Goal: Task Accomplishment & Management: Complete application form

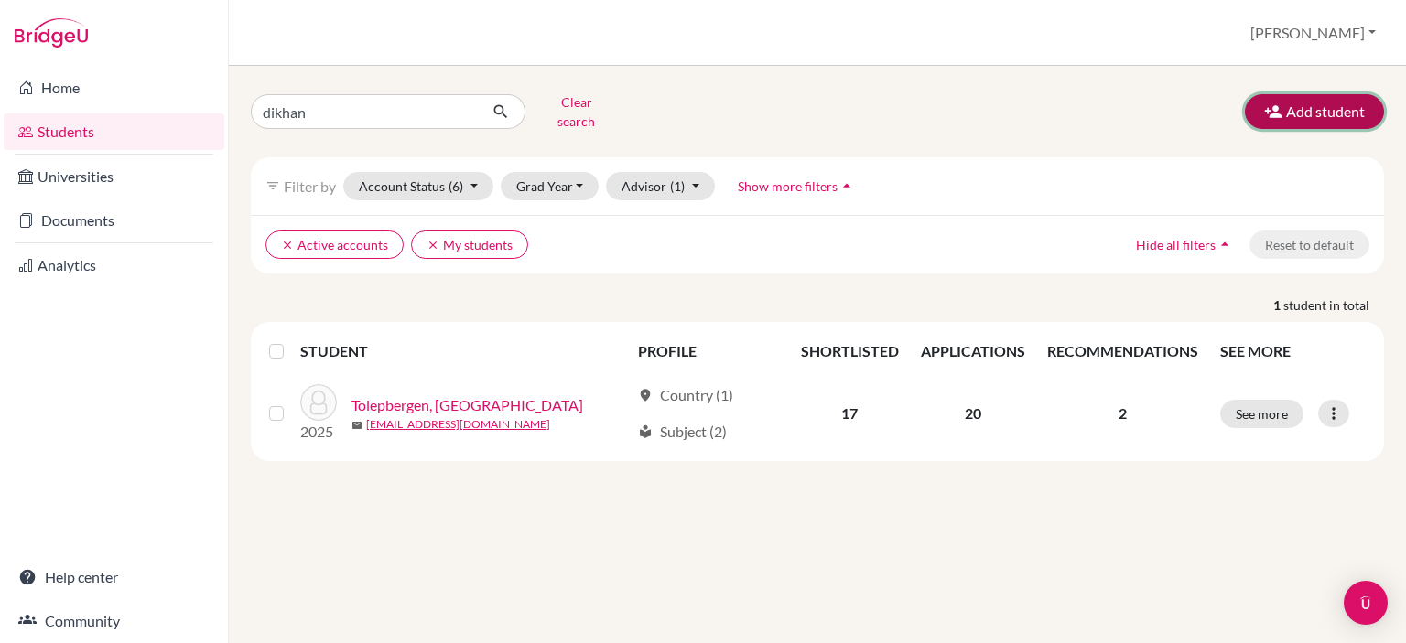
click at [1349, 99] on button "Add student" at bounding box center [1313, 111] width 139 height 35
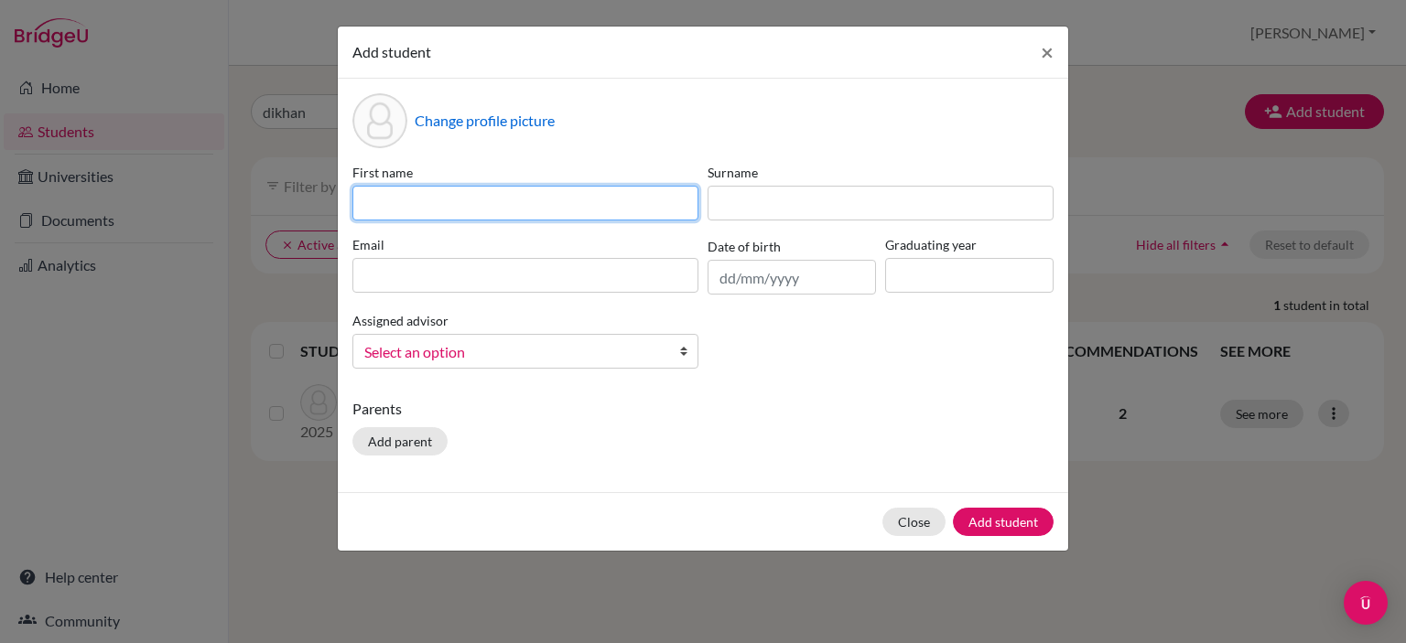
click at [521, 200] on input at bounding box center [525, 203] width 346 height 35
type input "Ansar"
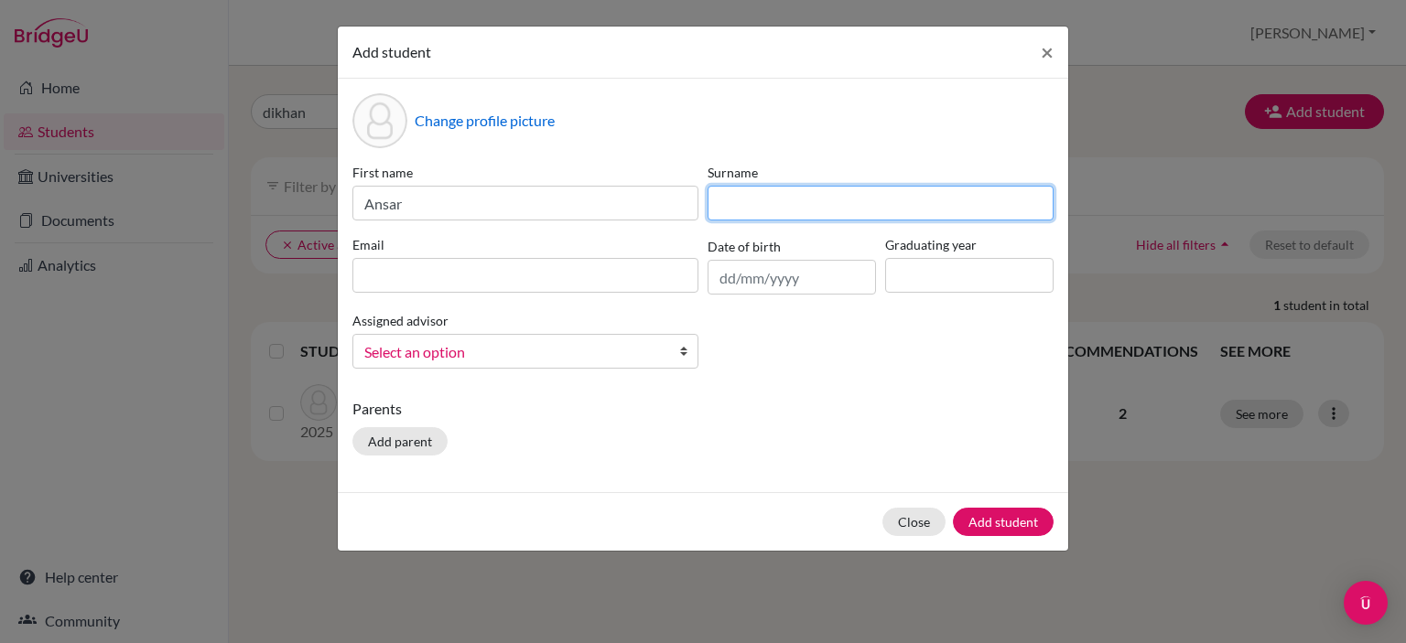
click at [820, 194] on input at bounding box center [880, 203] width 346 height 35
type input "Akanayev"
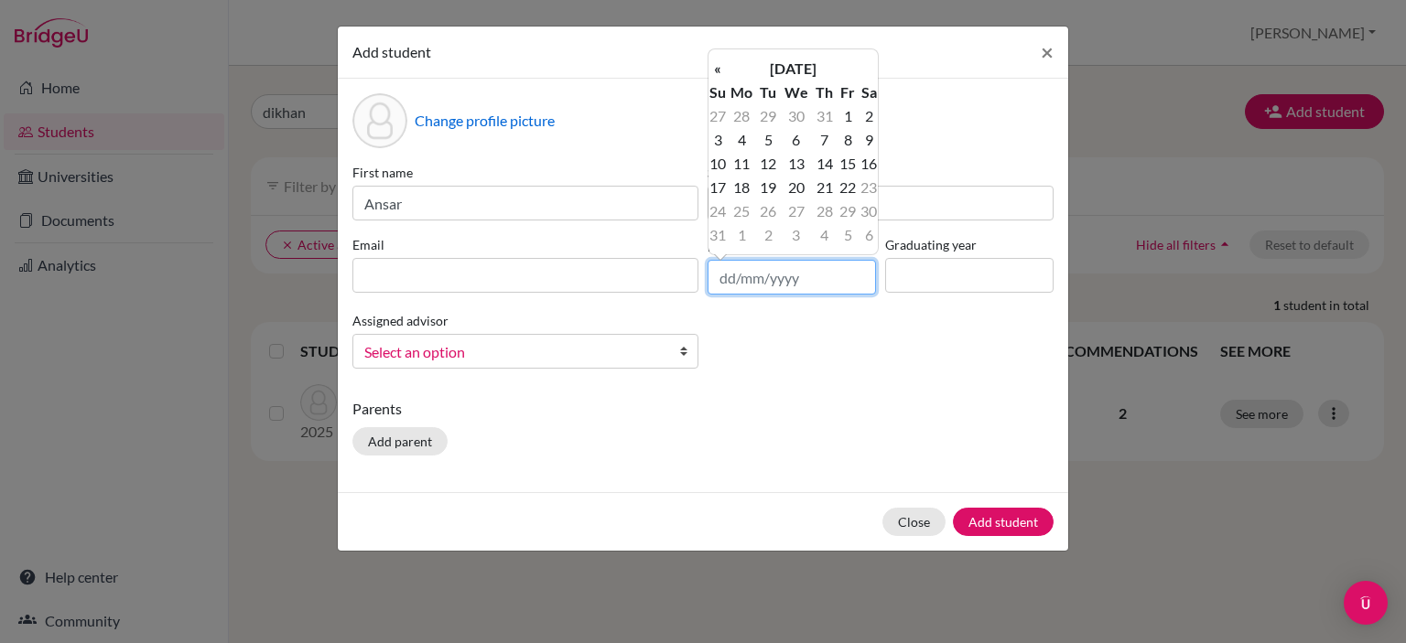
click at [813, 283] on input "text" at bounding box center [791, 277] width 168 height 35
click at [796, 189] on td "21" at bounding box center [796, 188] width 32 height 24
type input "21/11/2007"
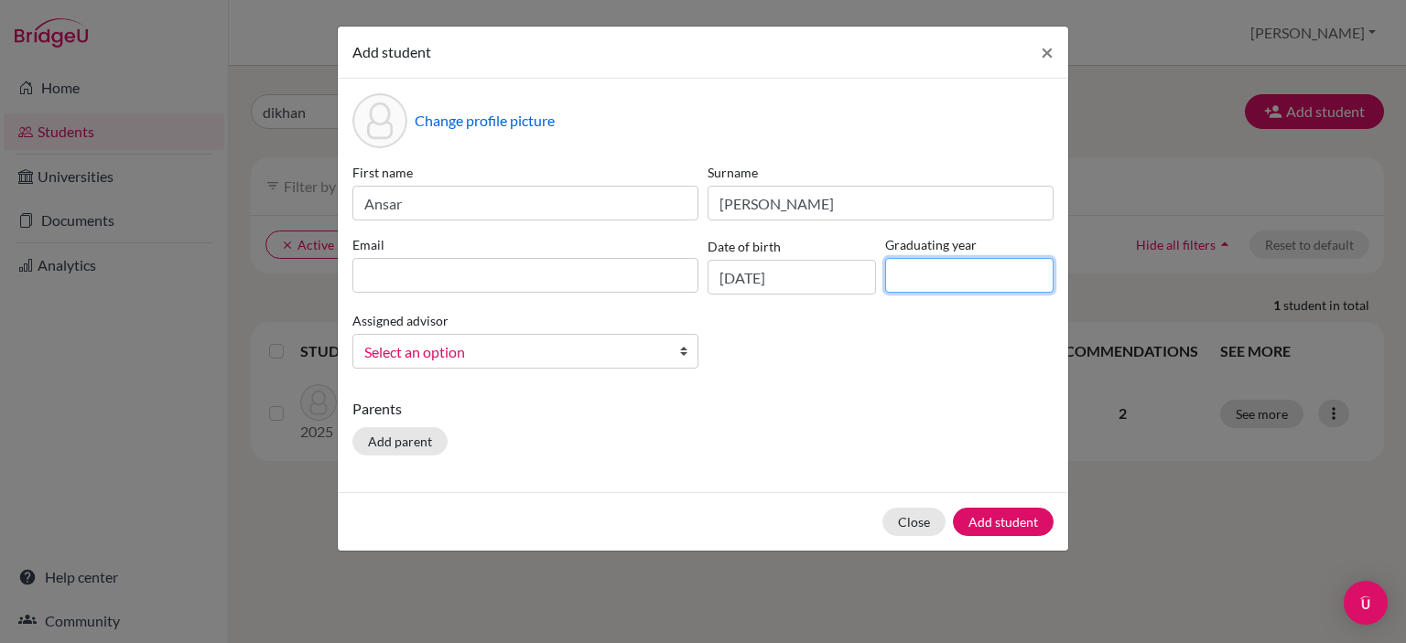
click at [937, 285] on input at bounding box center [969, 275] width 168 height 35
type input "2026"
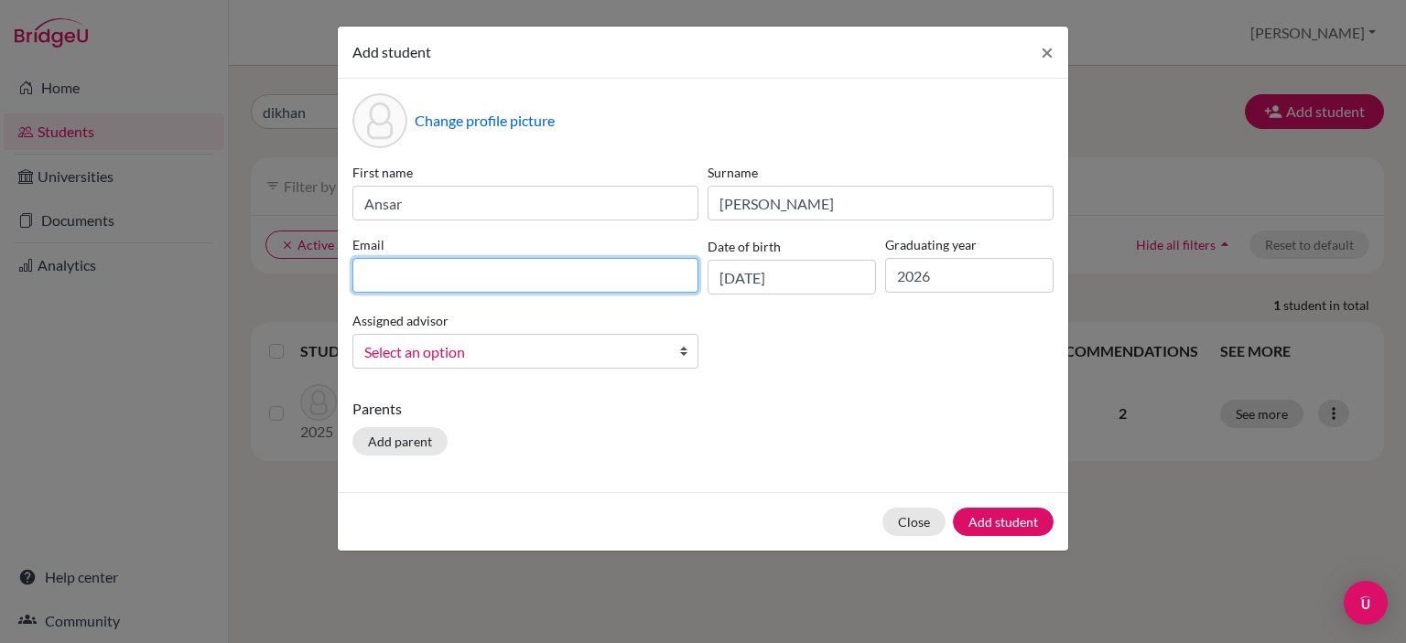
click at [455, 274] on input at bounding box center [525, 275] width 346 height 35
type input "[EMAIL_ADDRESS][DOMAIN_NAME]"
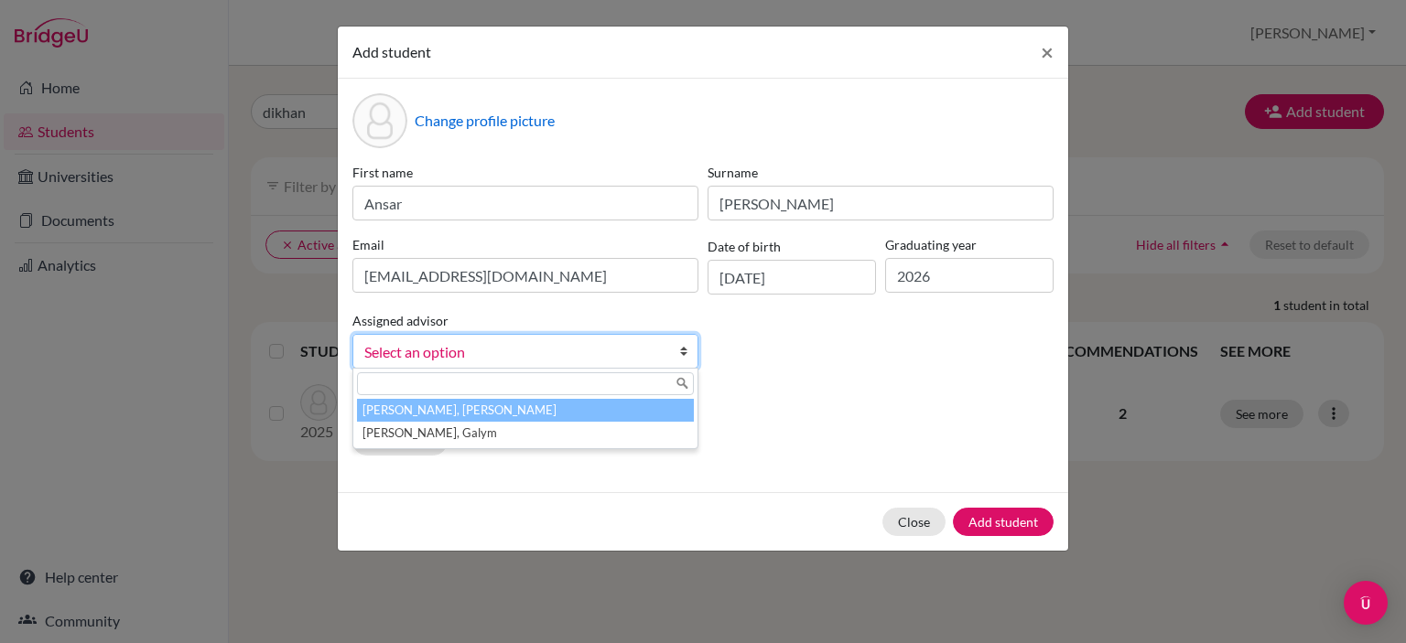
click at [494, 350] on span "Select an option" at bounding box center [513, 352] width 298 height 24
click at [451, 416] on li "Kurmanali, Aidana" at bounding box center [525, 410] width 337 height 23
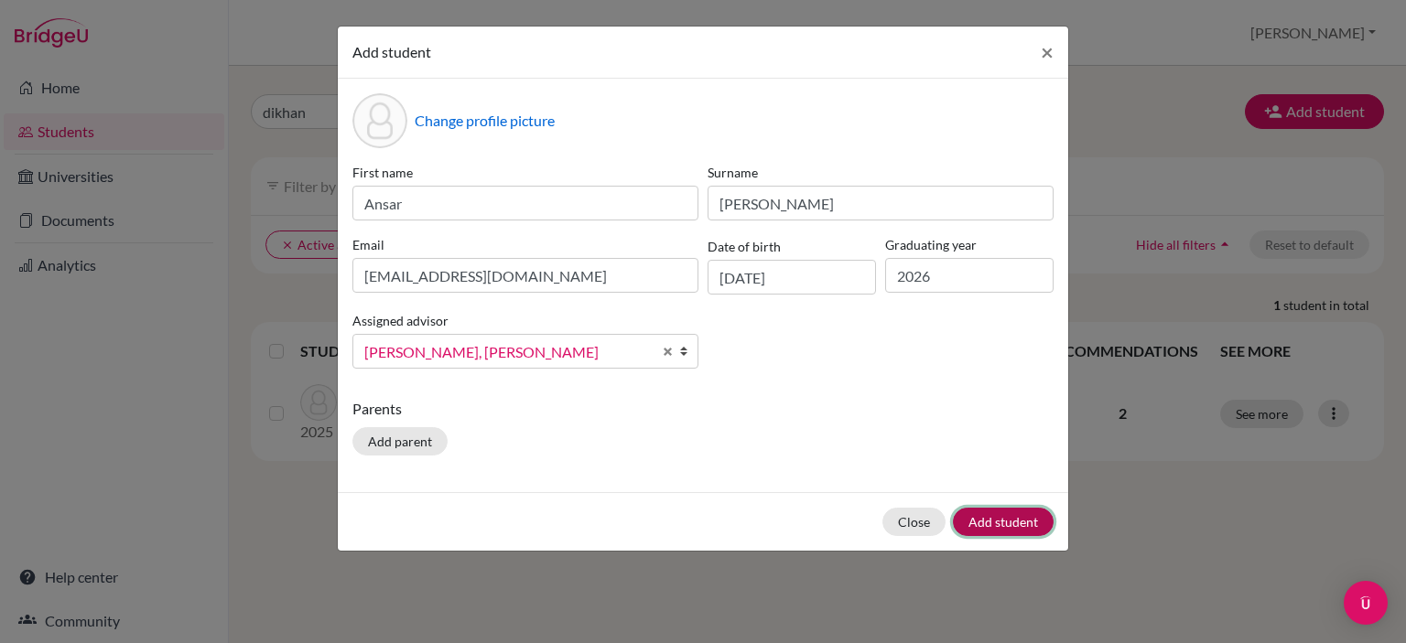
click at [1029, 520] on button "Add student" at bounding box center [1003, 522] width 101 height 28
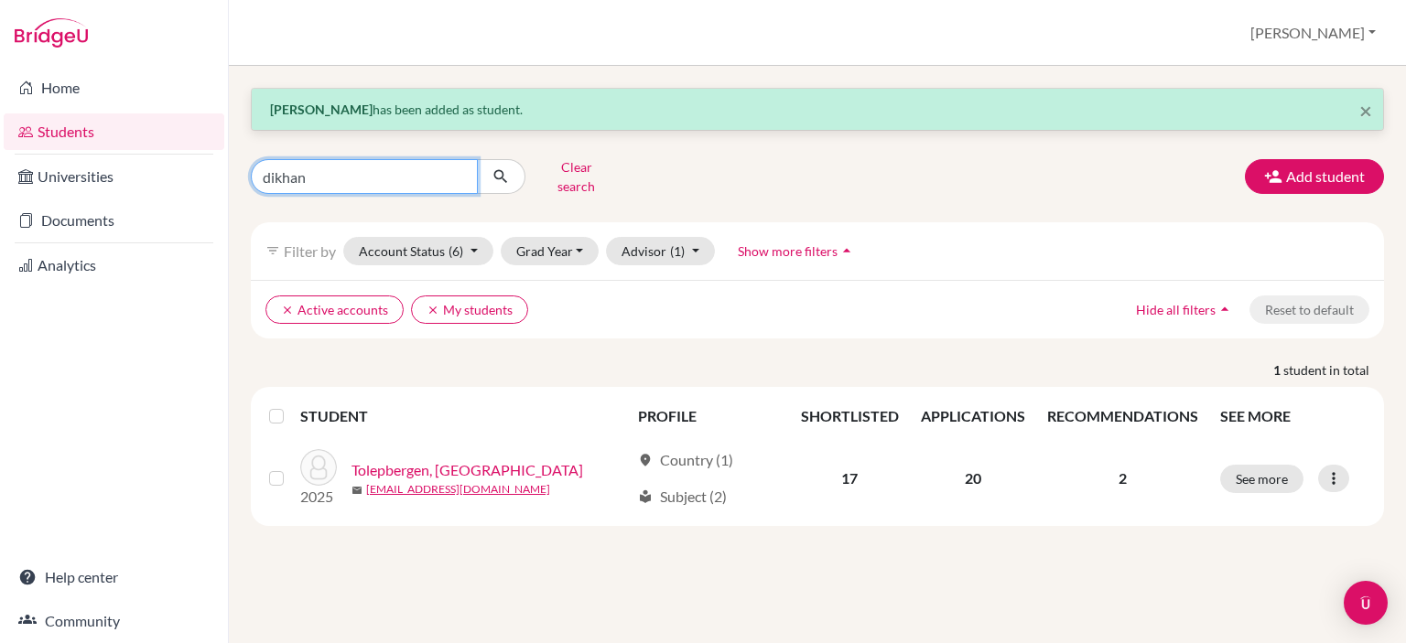
click at [454, 178] on input "dikhan" at bounding box center [364, 176] width 227 height 35
click at [458, 170] on input "dikhan" at bounding box center [364, 176] width 227 height 35
type input "ansar"
click at [509, 181] on button "submit" at bounding box center [501, 176] width 48 height 35
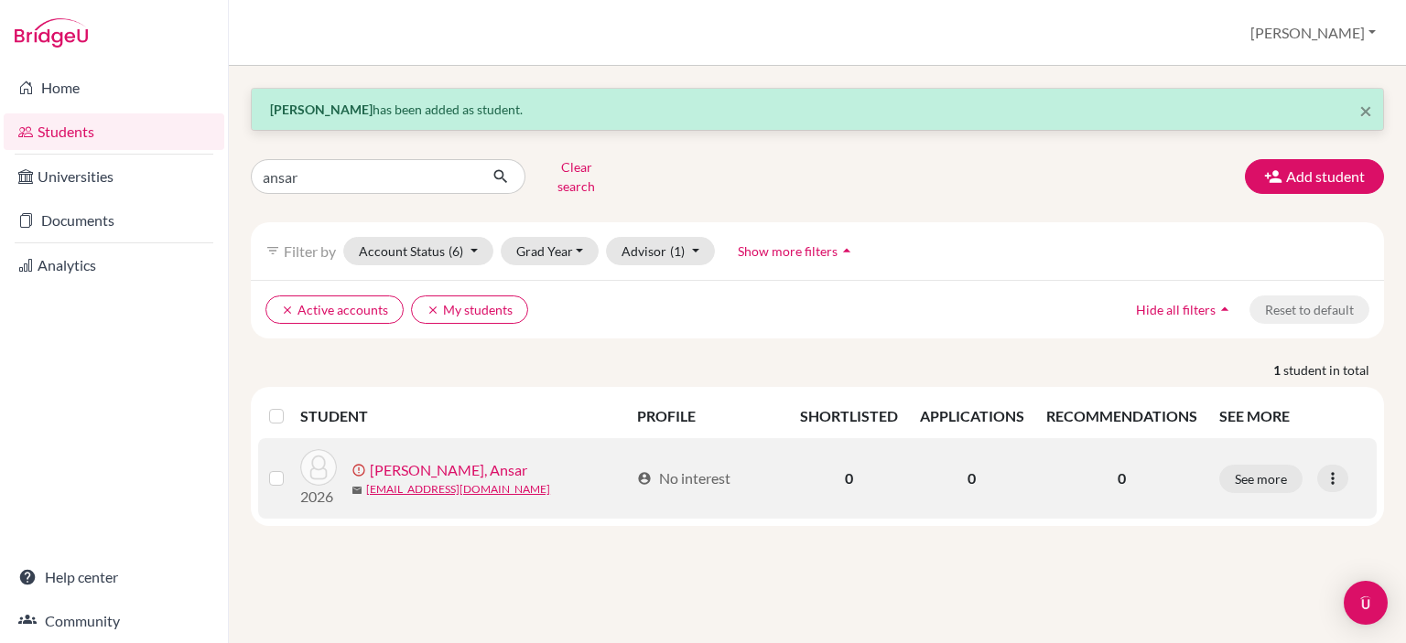
click at [458, 459] on link "[PERSON_NAME], Ansar" at bounding box center [448, 470] width 157 height 22
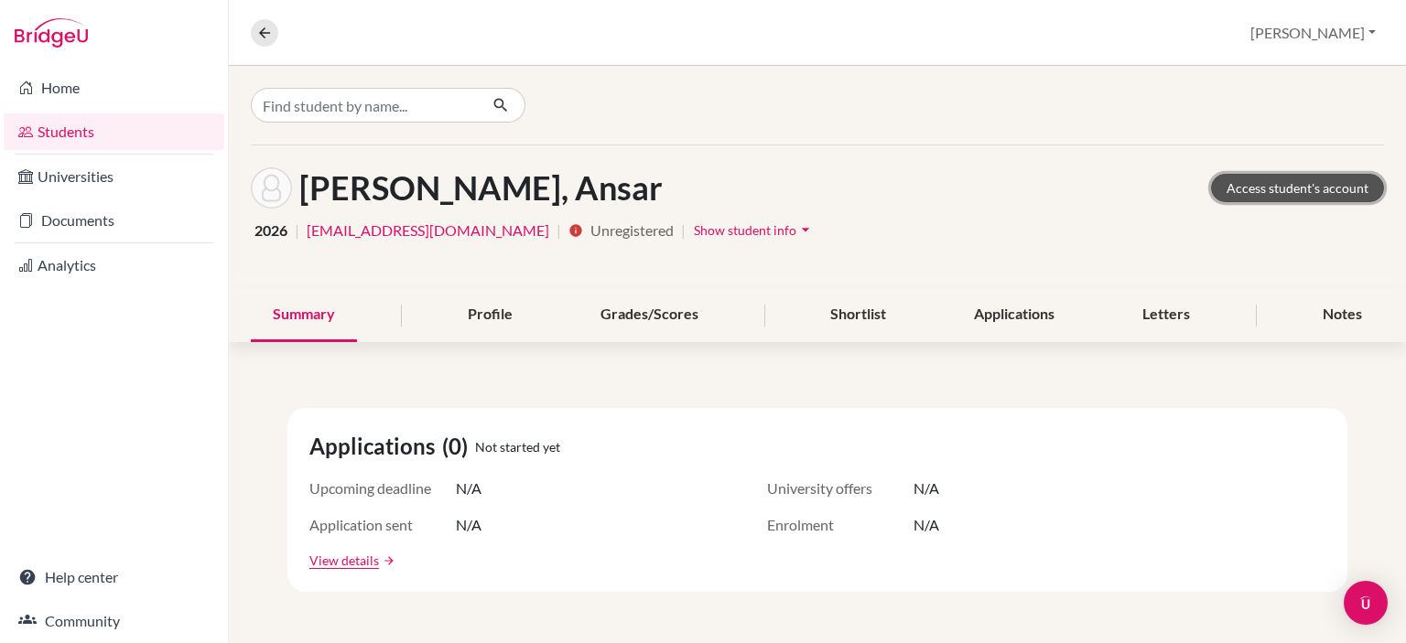
click at [1324, 189] on link "Access student's account" at bounding box center [1297, 188] width 173 height 28
click at [681, 228] on span "Unregistered" at bounding box center [683, 231] width 5 height 22
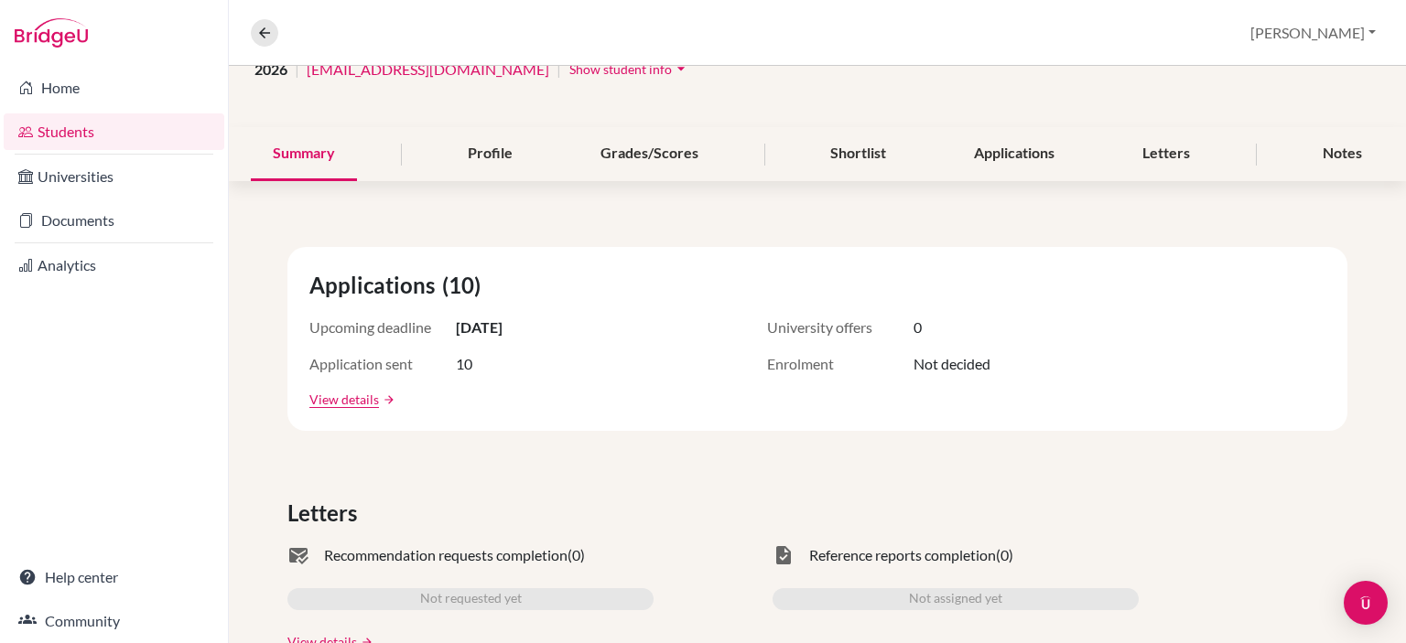
scroll to position [275, 0]
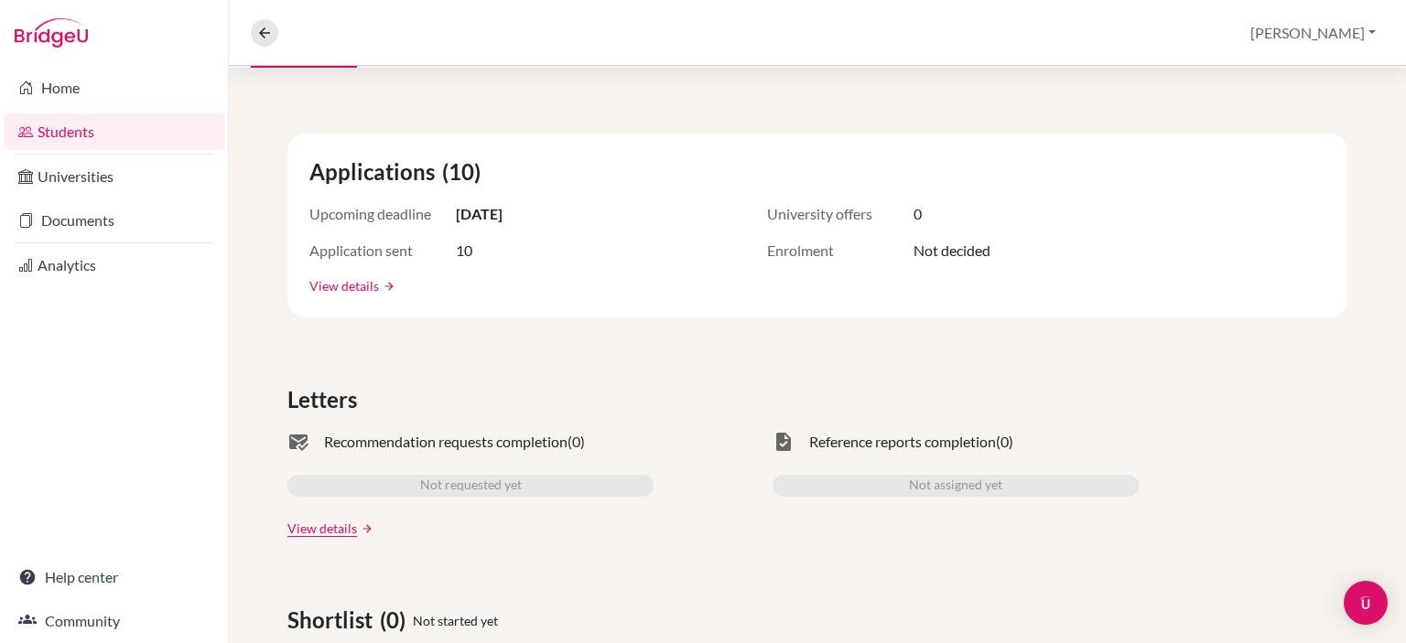
click at [368, 287] on link "View details" at bounding box center [344, 285] width 70 height 19
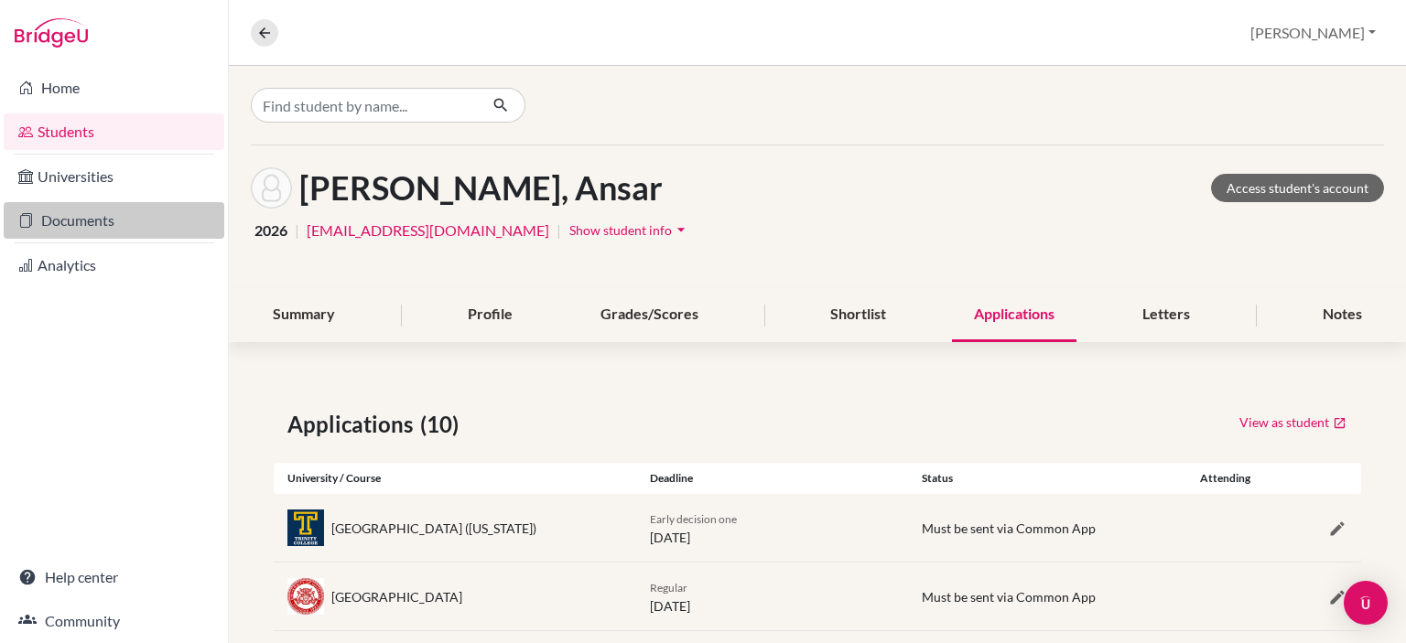
click at [95, 219] on link "Documents" at bounding box center [114, 220] width 221 height 37
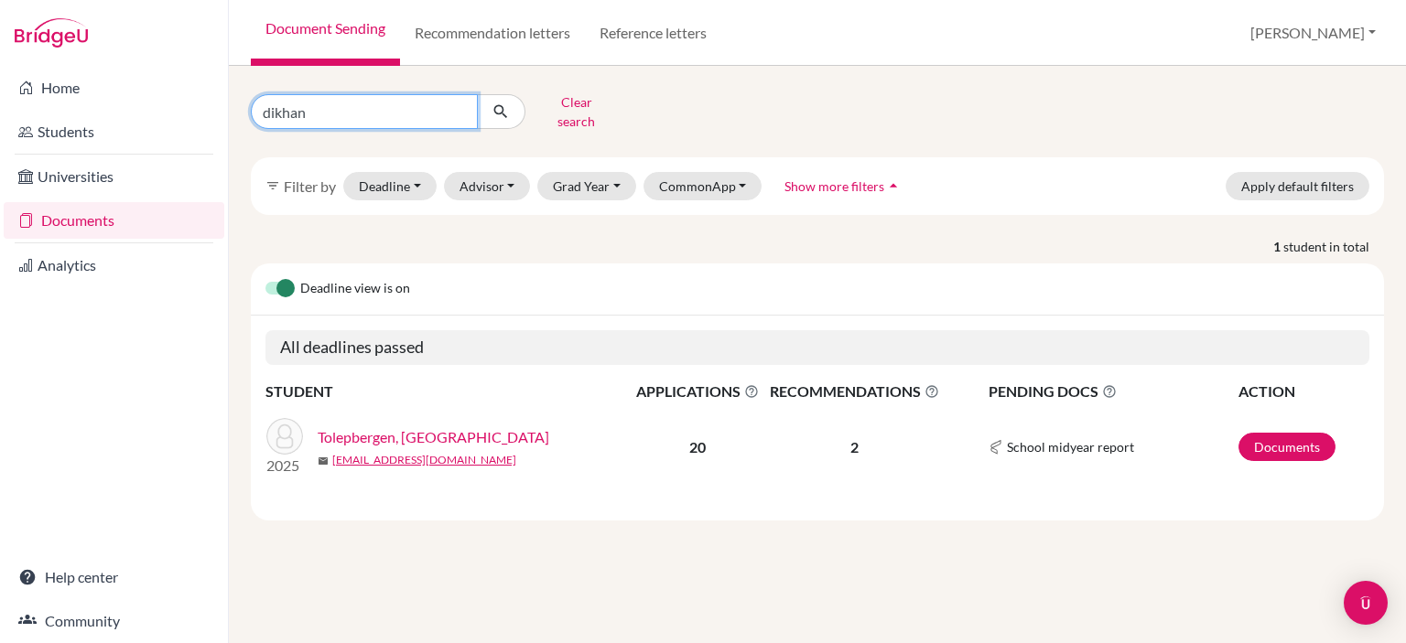
click at [457, 105] on input "dikhan" at bounding box center [364, 111] width 227 height 35
click at [372, 107] on input "Find student by name..." at bounding box center [364, 111] width 227 height 35
type input "ansar"
click button "submit" at bounding box center [501, 111] width 48 height 35
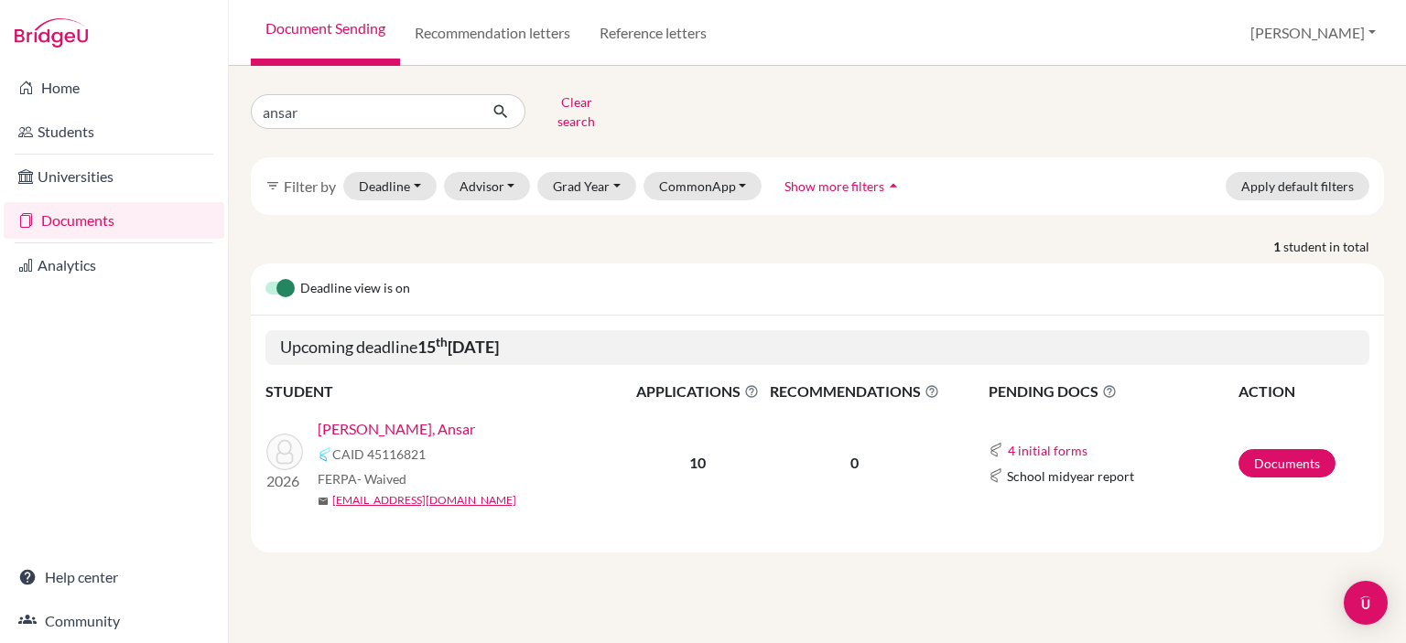
click at [400, 418] on link "[PERSON_NAME], Ansar" at bounding box center [396, 429] width 157 height 22
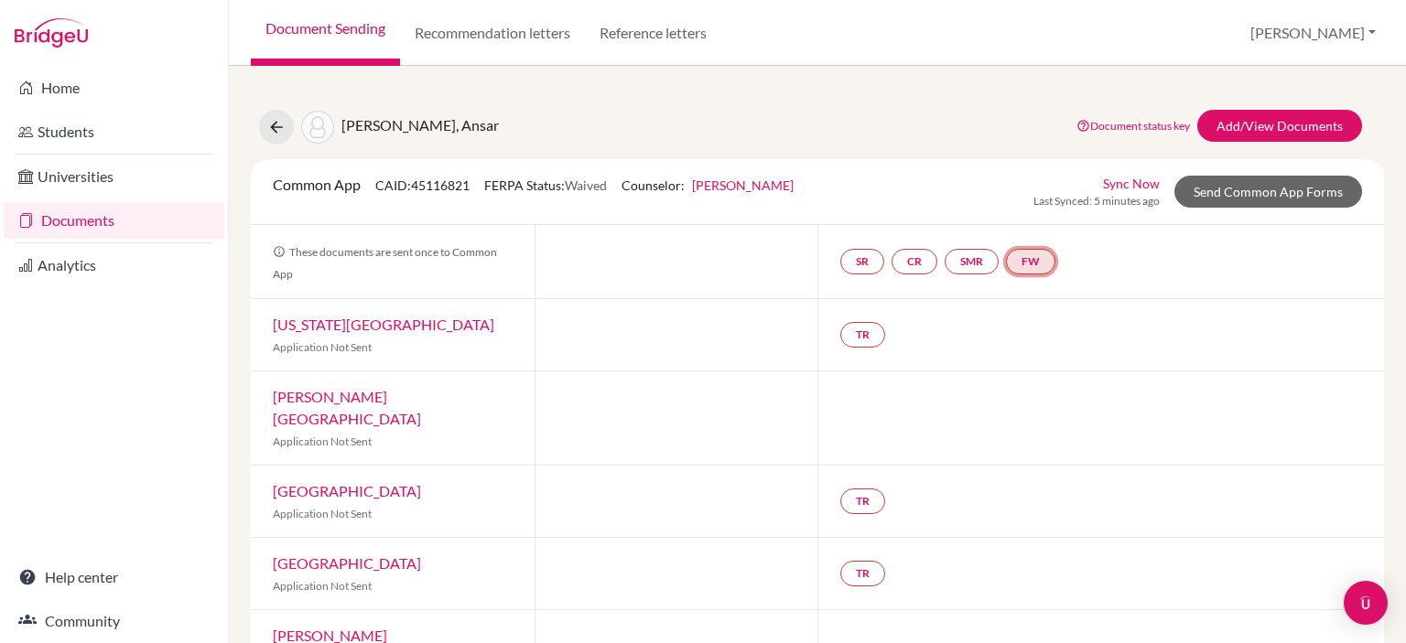
click at [1047, 257] on link "FW" at bounding box center [1030, 262] width 49 height 26
click at [1038, 201] on link "Fee waiver" at bounding box center [1035, 207] width 61 height 16
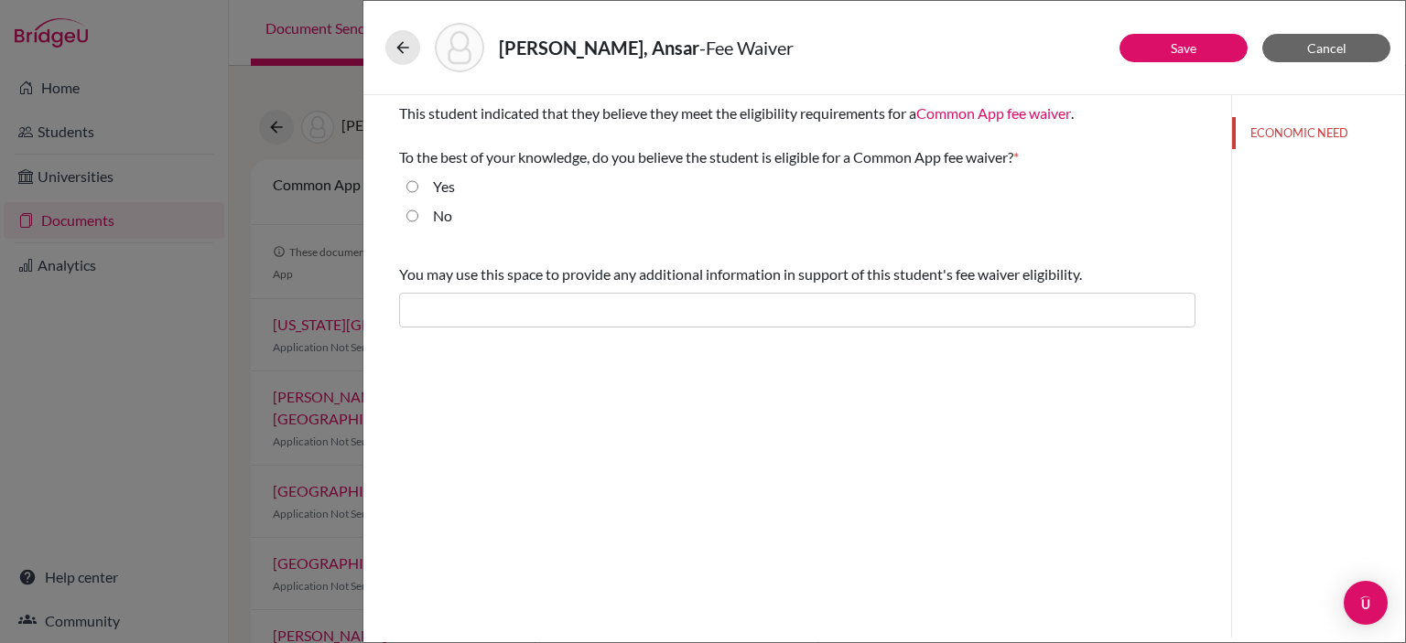
click at [412, 181] on input "Yes" at bounding box center [412, 187] width 12 height 22
radio input "true"
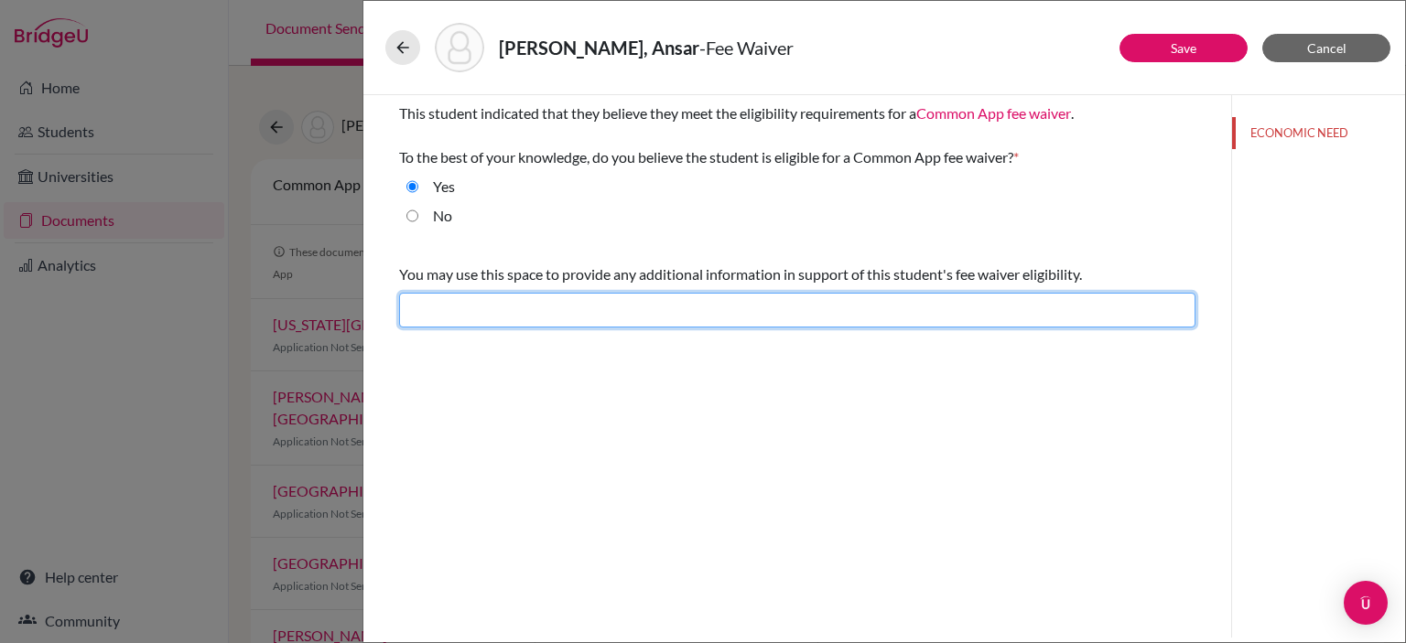
click at [466, 298] on input "text" at bounding box center [797, 310] width 796 height 35
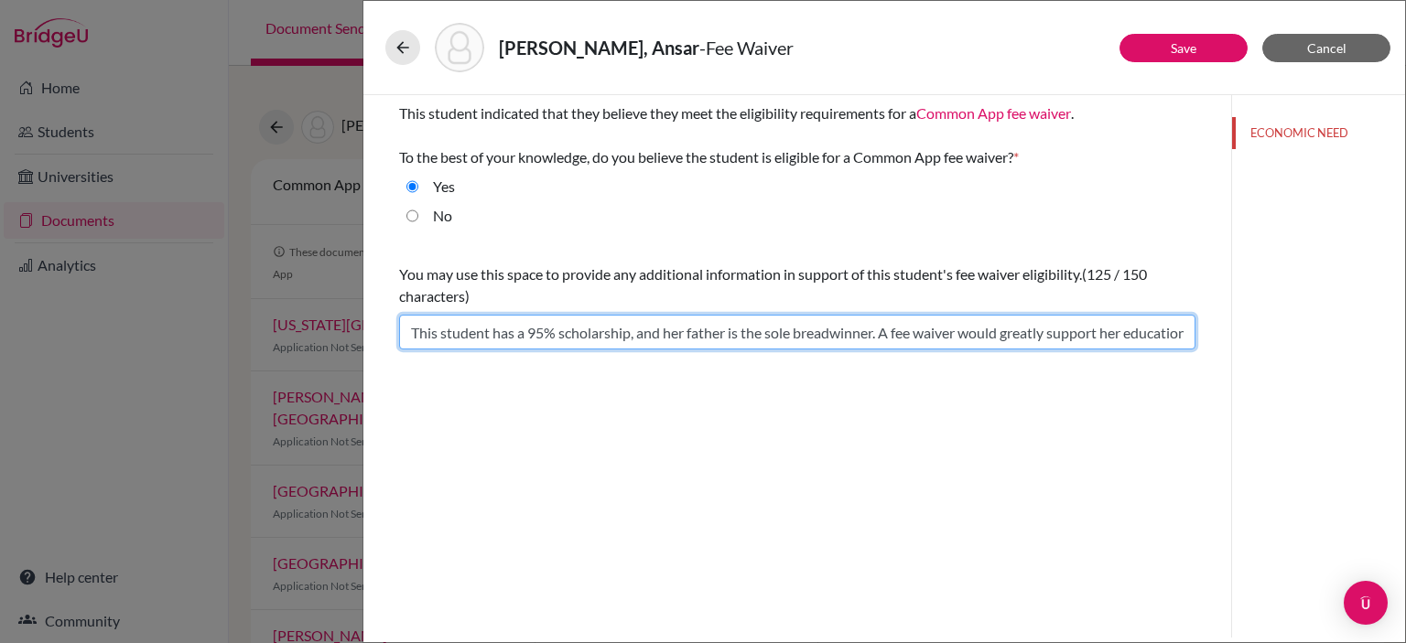
click at [542, 329] on input "This student has a 95% scholarship, and her father is the sole breadwinner. A f…" at bounding box center [797, 332] width 796 height 35
click at [728, 338] on input "This student has a 80% scholarship, and her father is the sole breadwinner. A f…" at bounding box center [797, 332] width 796 height 35
click at [533, 330] on input "This student has a 80% scholarship, and her father is the sole breadwinner. A f…" at bounding box center [797, 332] width 796 height 35
click at [630, 336] on input "This student has a 40% scholarship, and her father is the sole breadwinner. A f…" at bounding box center [797, 332] width 796 height 35
click at [765, 332] on input "This student has a 40% scholarship from school, and her father is the sole brea…" at bounding box center [797, 332] width 796 height 35
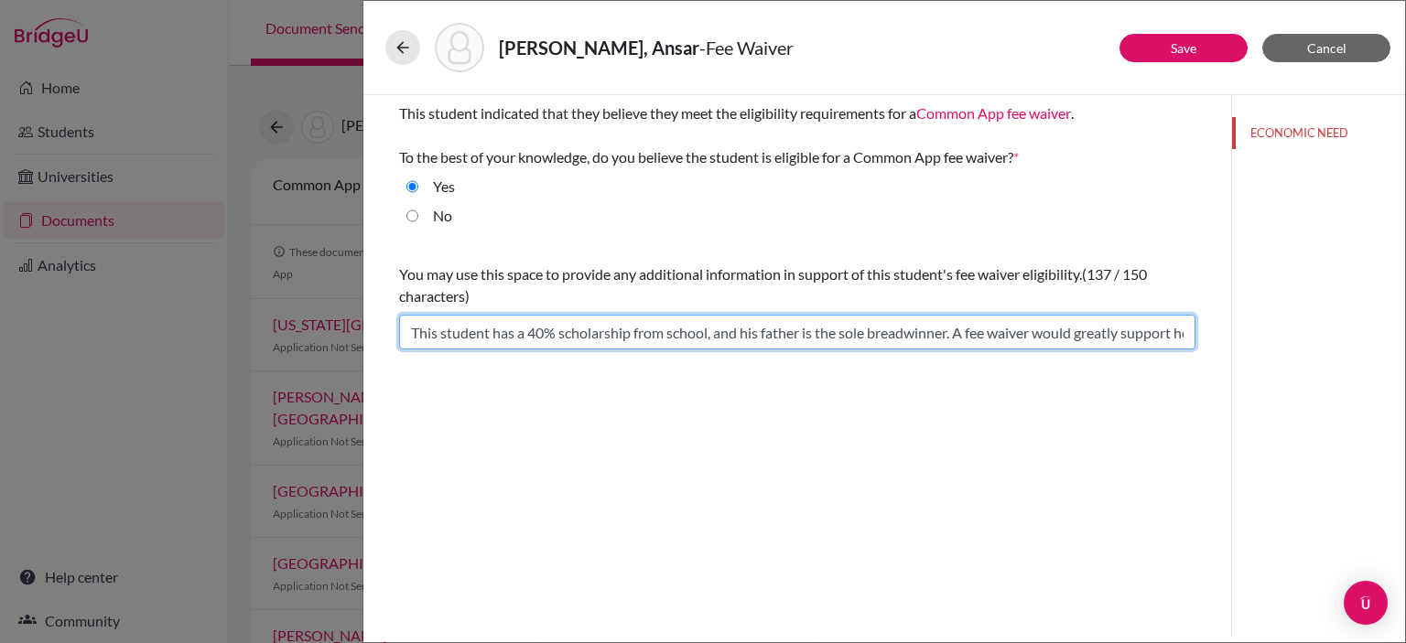
click at [525, 334] on input "This student has a 40% scholarship from school, and his father is the sole brea…" at bounding box center [797, 332] width 796 height 35
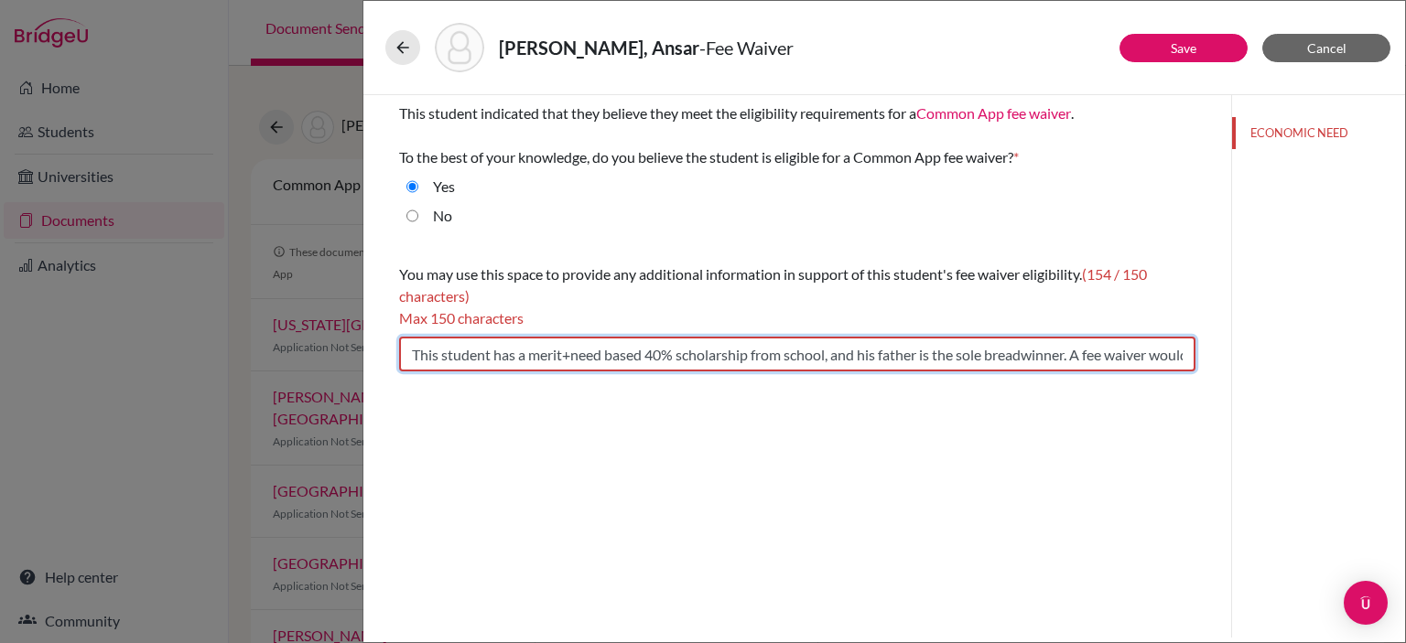
drag, startPoint x: 840, startPoint y: 356, endPoint x: 1076, endPoint y: 354, distance: 236.1
click at [1076, 354] on input "This student has a merit+need based 40% scholarship from school, and his father…" at bounding box center [797, 354] width 796 height 35
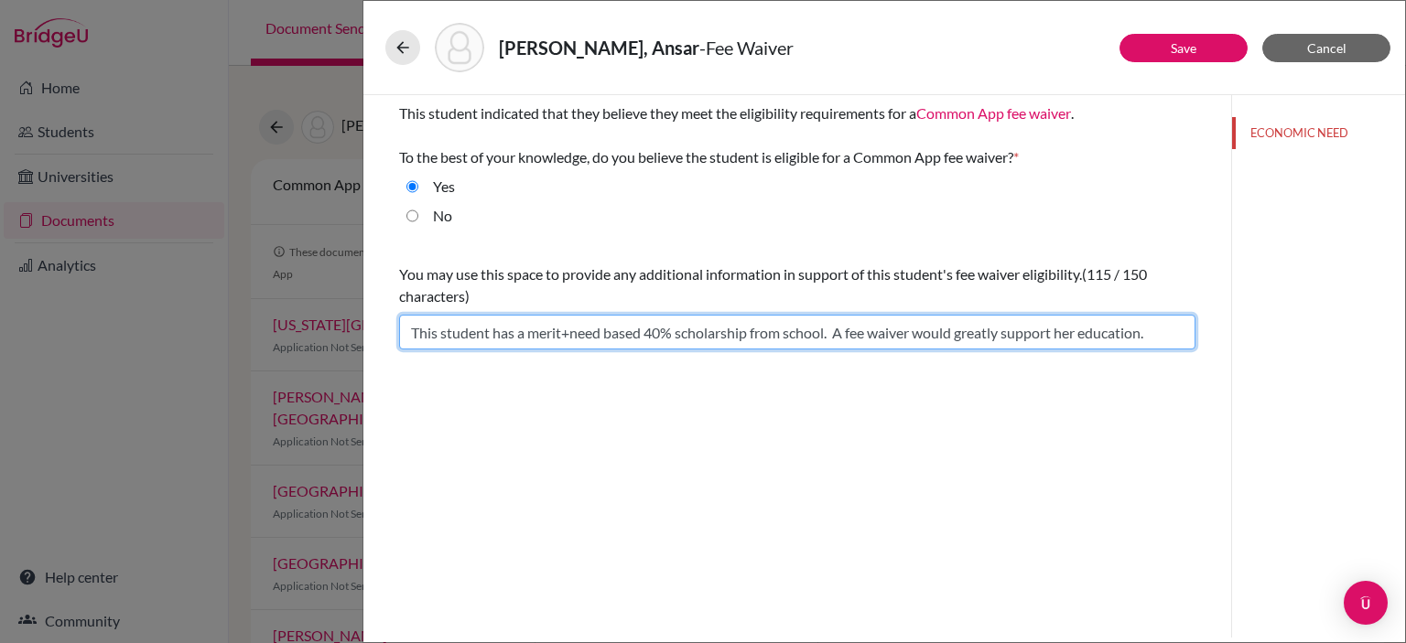
click at [1082, 335] on input "This student has a merit+need based 40% scholarship from school. A fee waiver w…" at bounding box center [797, 332] width 796 height 35
type input "This student has a merit+need based 40% scholarship from school. A fee waiver w…"
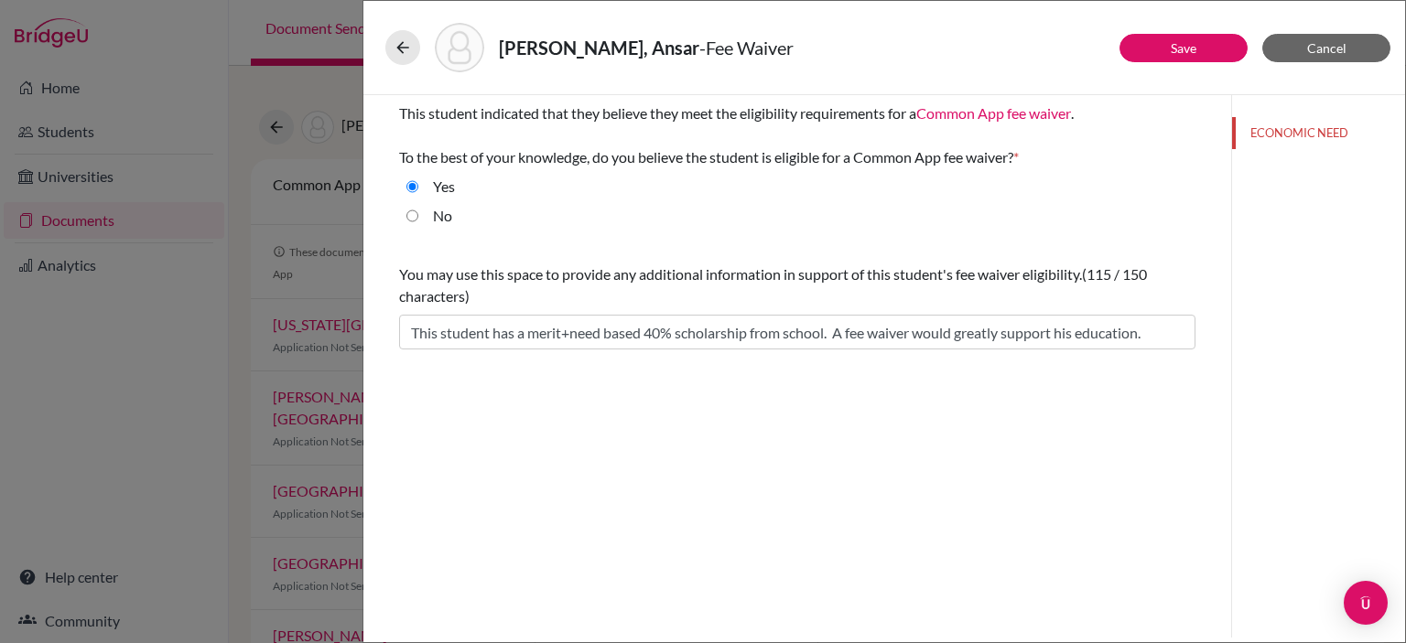
click at [1091, 383] on div "This student indicated that they believe they meet the eligibility requirements…" at bounding box center [796, 366] width 867 height 543
click at [1204, 52] on button "Save" at bounding box center [1183, 48] width 128 height 28
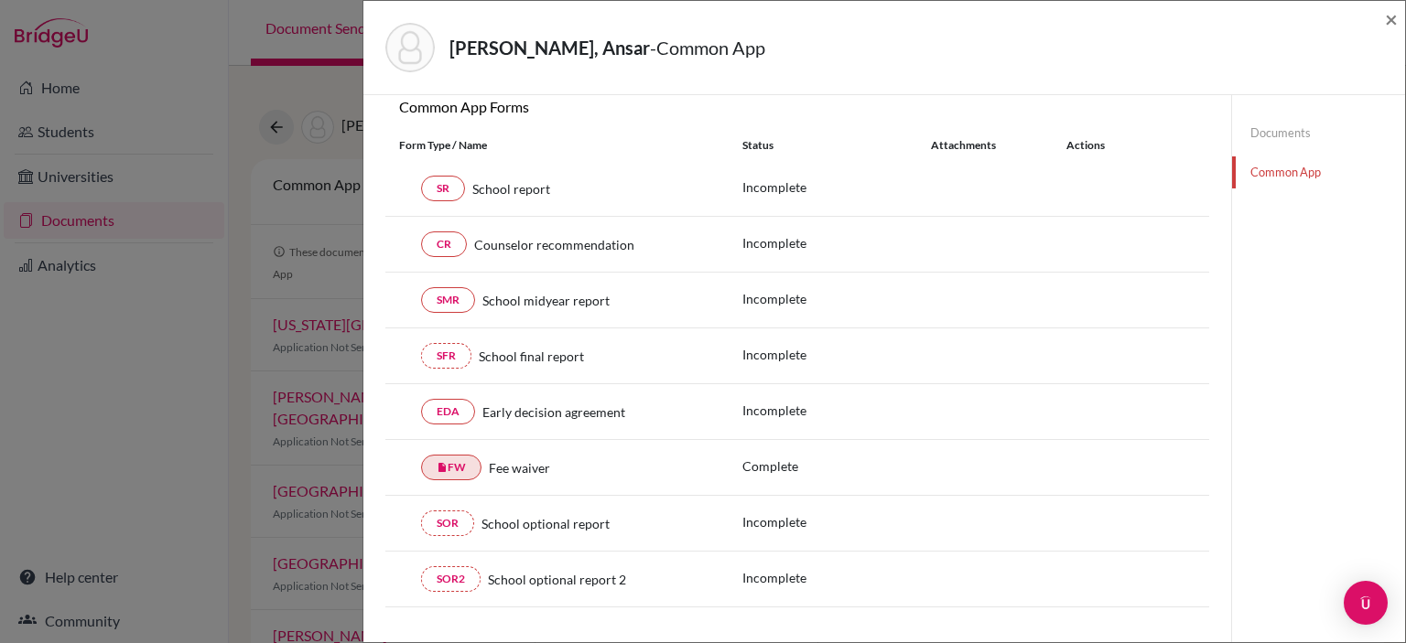
scroll to position [275, 0]
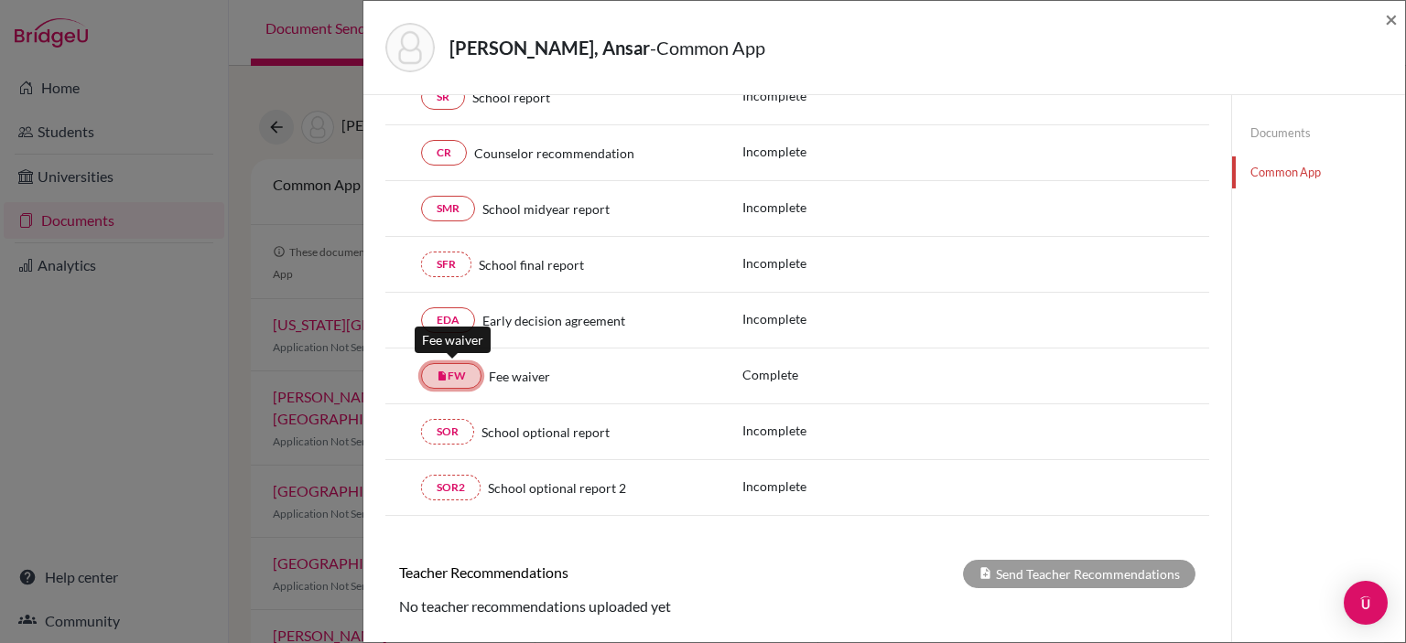
click at [464, 375] on link "insert_drive_file FW" at bounding box center [451, 376] width 60 height 26
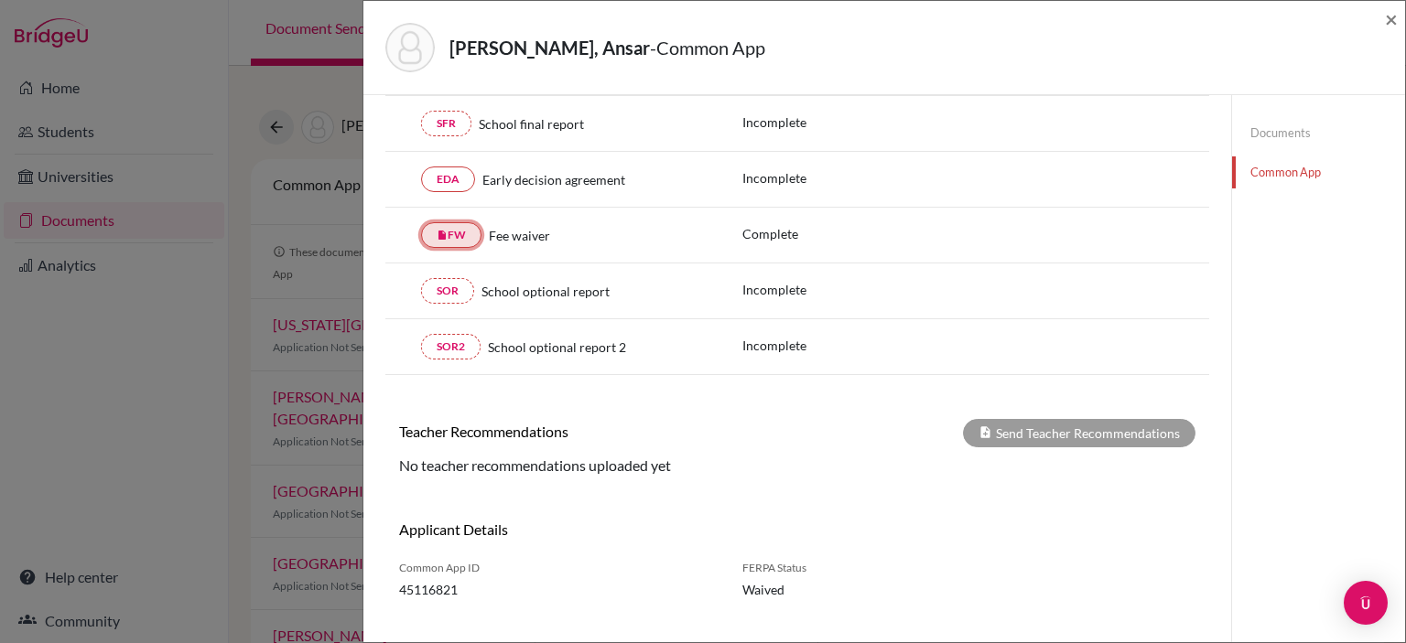
scroll to position [439, 0]
